Goal: Information Seeking & Learning: Learn about a topic

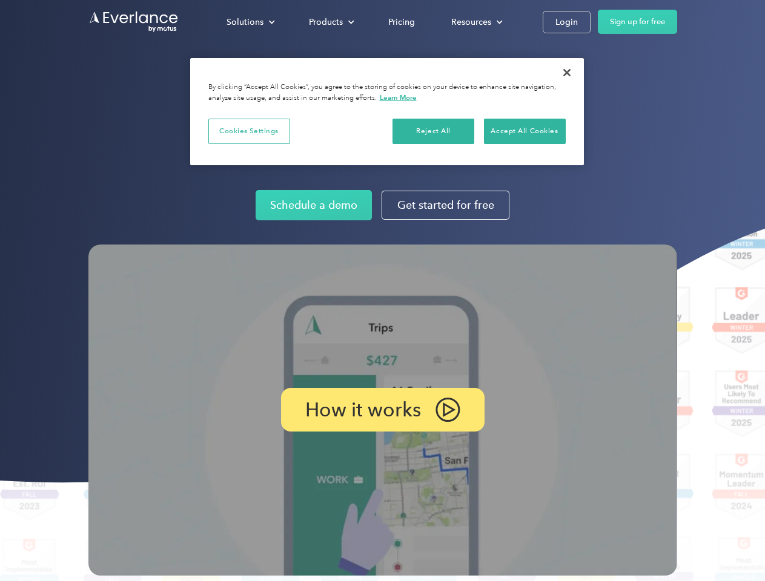
click at [382, 291] on img at bounding box center [382, 410] width 589 height 331
click at [250, 22] on div "Solutions" at bounding box center [244, 22] width 37 height 15
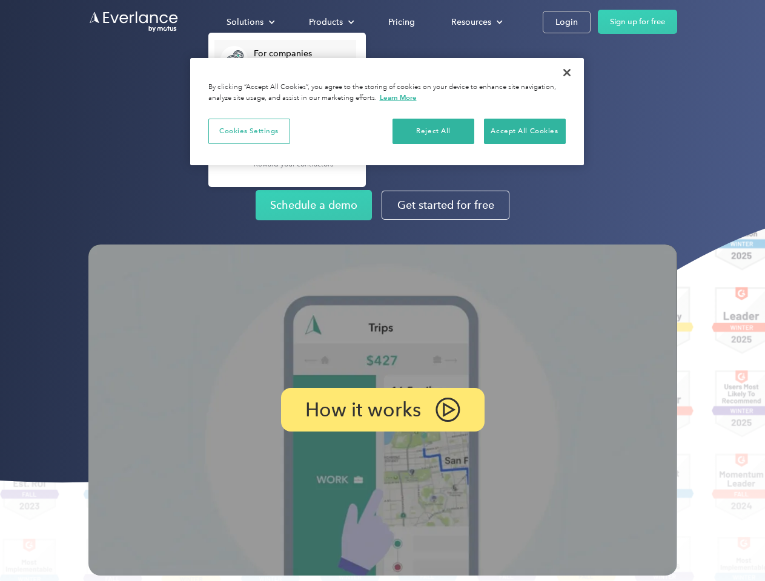
click at [330, 22] on div "Products" at bounding box center [326, 22] width 34 height 15
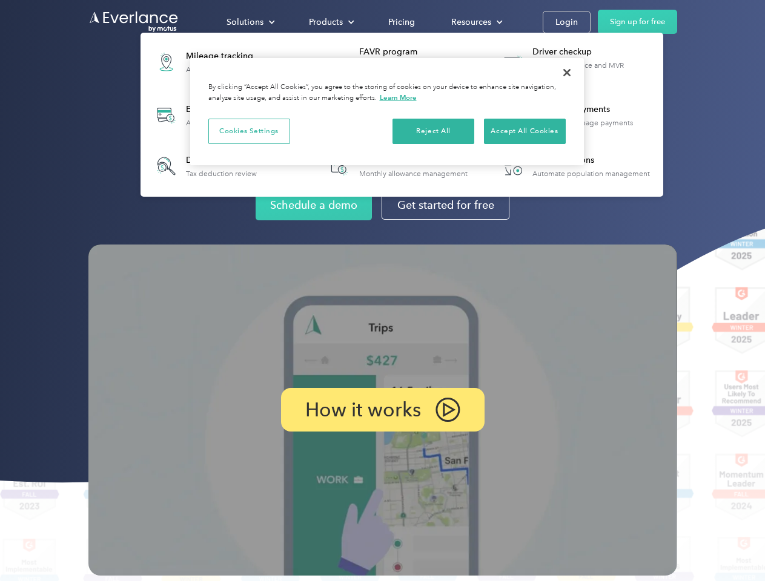
click at [475, 22] on div "Resources" at bounding box center [471, 22] width 40 height 15
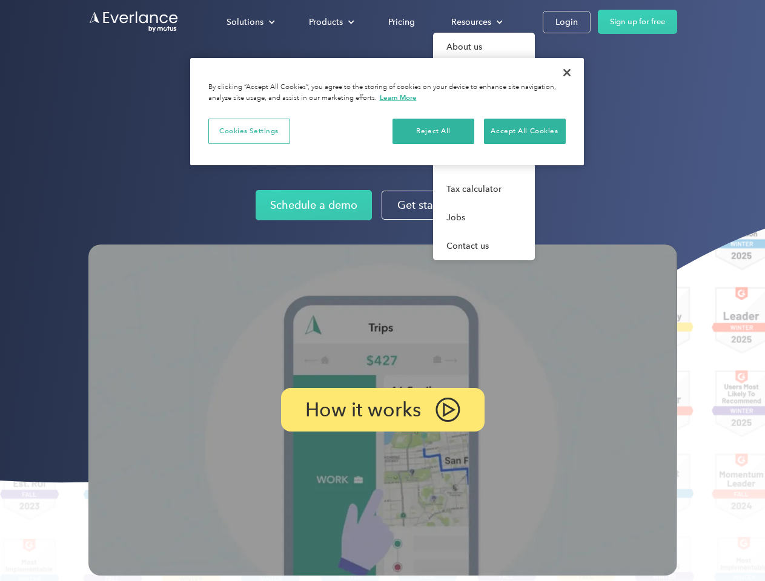
click at [382, 410] on p "How it works" at bounding box center [363, 410] width 116 height 15
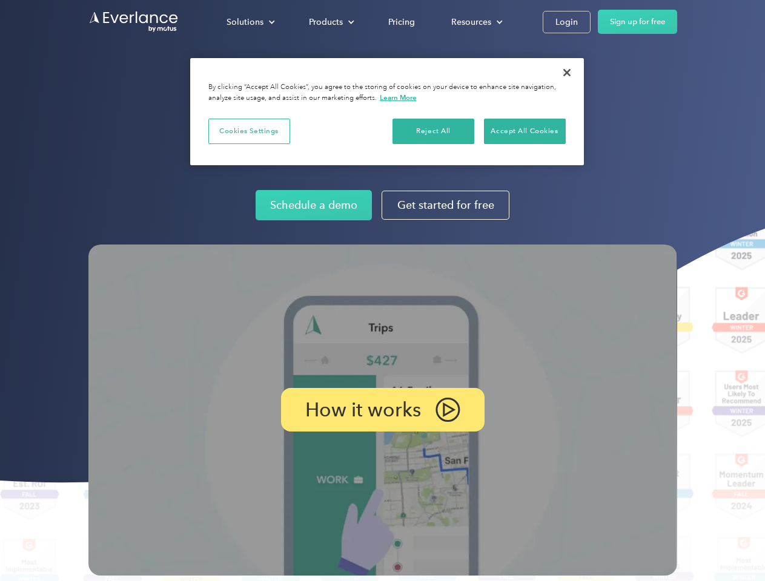
click at [249, 131] on button "Cookies Settings" at bounding box center [249, 131] width 82 height 25
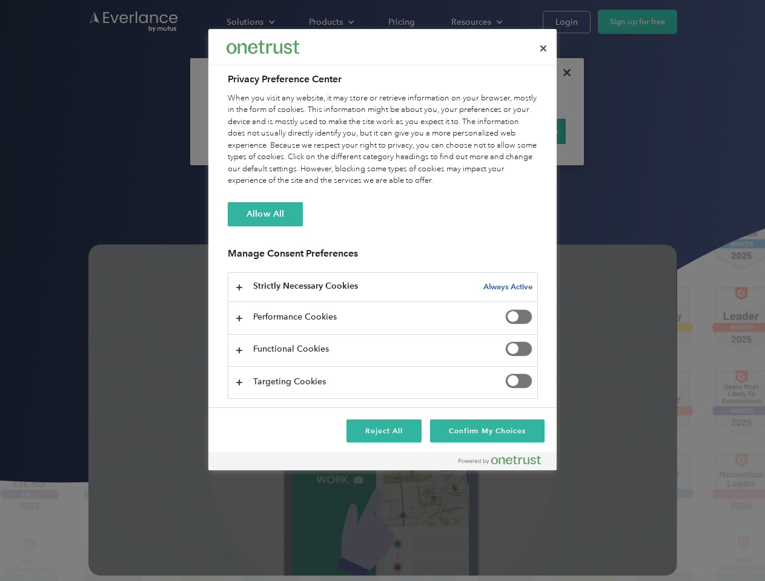
click at [434, 131] on div "When you visit any website, it may store or retrieve information on your browse…" at bounding box center [383, 140] width 310 height 94
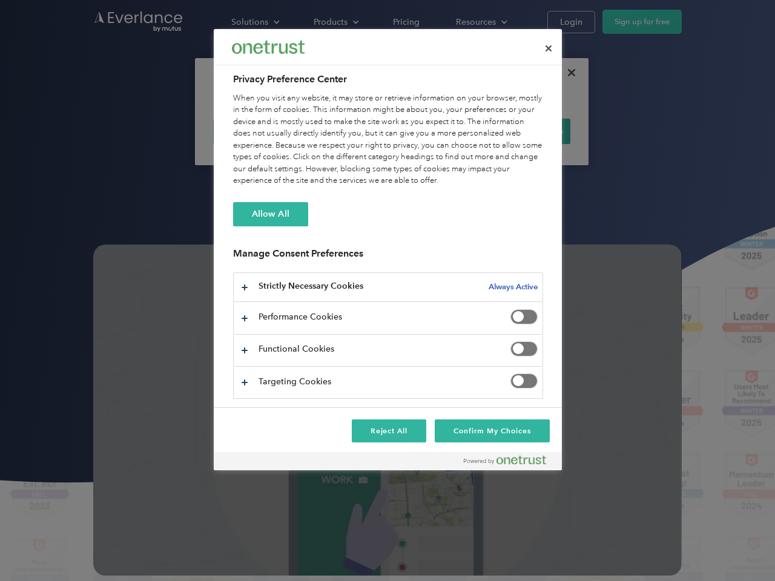
click at [524, 131] on div "When you visit any website, it may store or retrieve information on your browse…" at bounding box center [388, 140] width 310 height 94
click at [567, 73] on div at bounding box center [387, 290] width 775 height 581
